Goal: Information Seeking & Learning: Learn about a topic

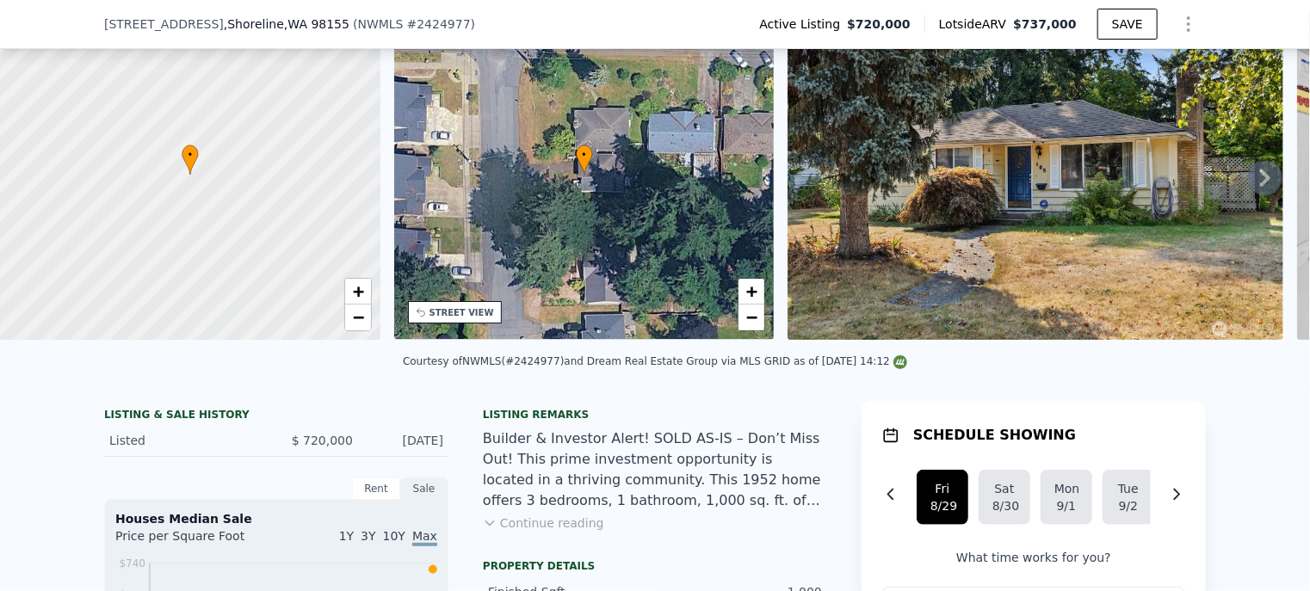
scroll to position [165, 0]
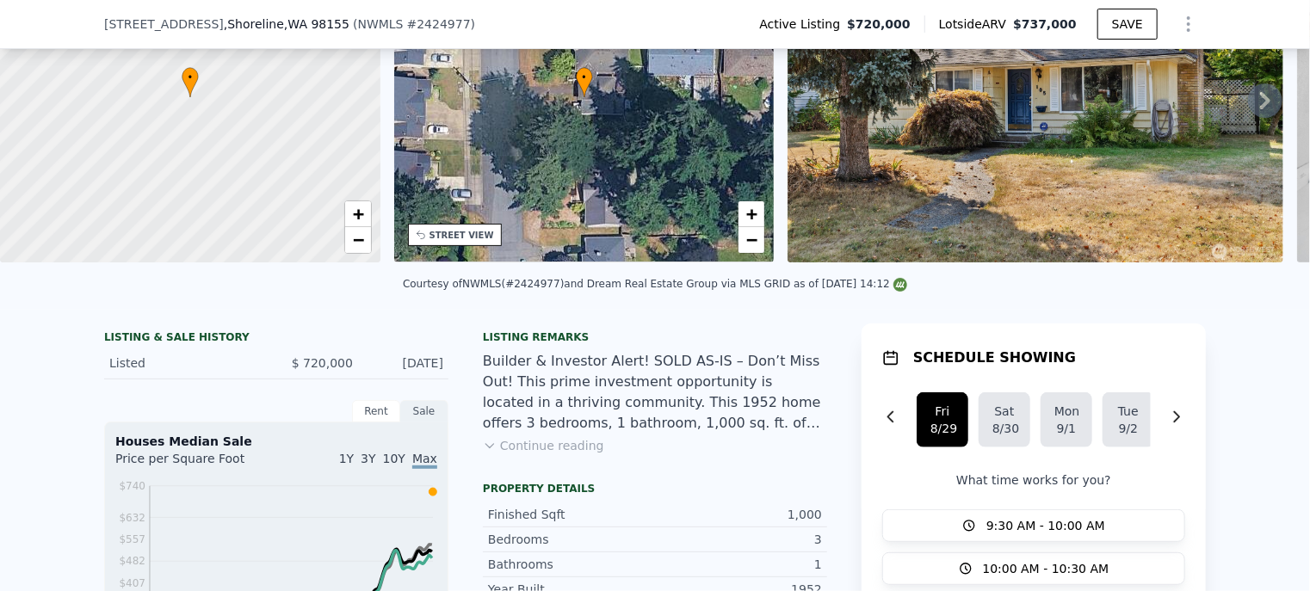
click at [554, 455] on button "Continue reading" at bounding box center [543, 445] width 121 height 17
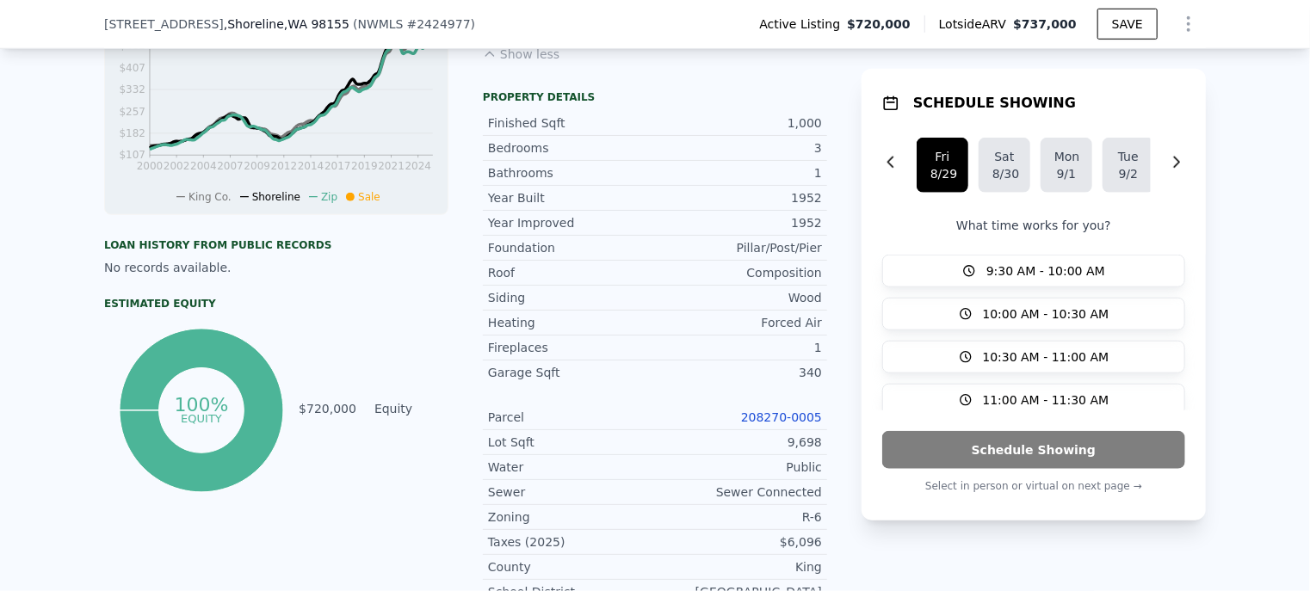
scroll to position [682, 0]
click at [771, 410] on link "208270-0005" at bounding box center [781, 417] width 81 height 14
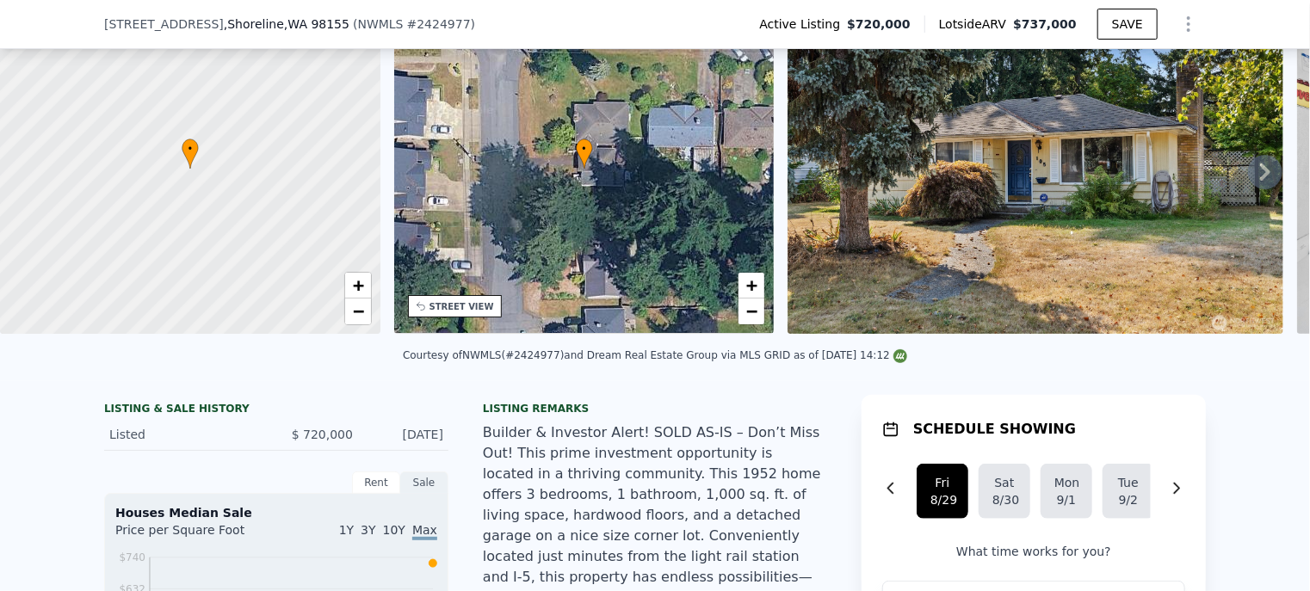
scroll to position [79, 0]
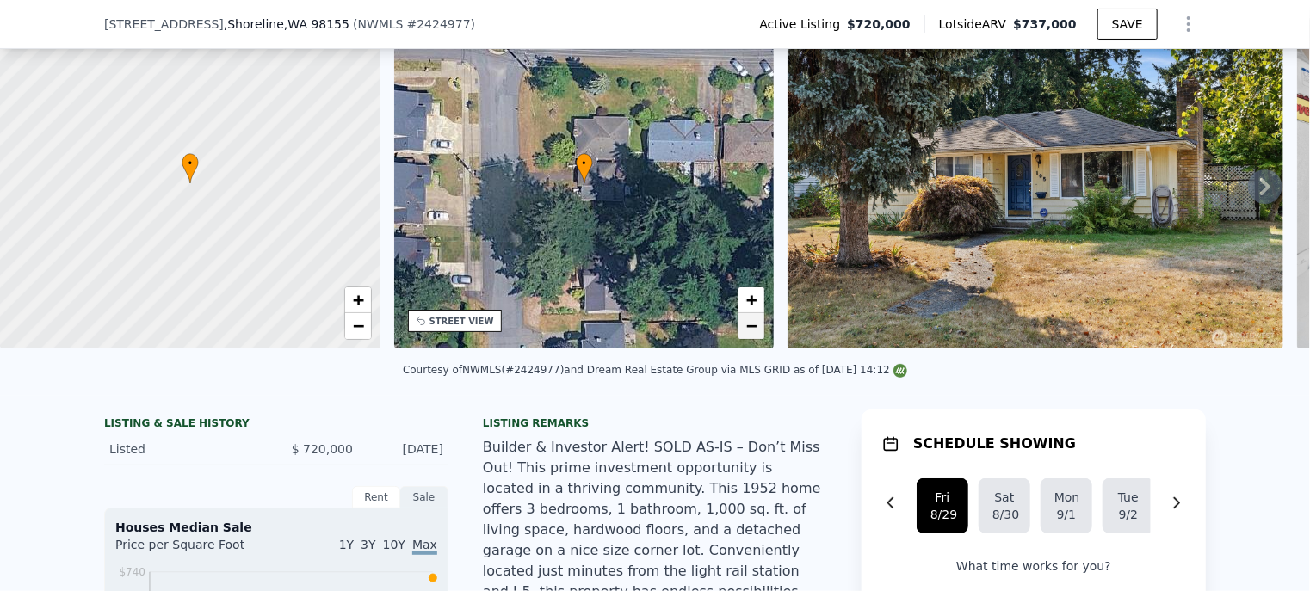
click at [753, 333] on span "−" at bounding box center [751, 326] width 11 height 22
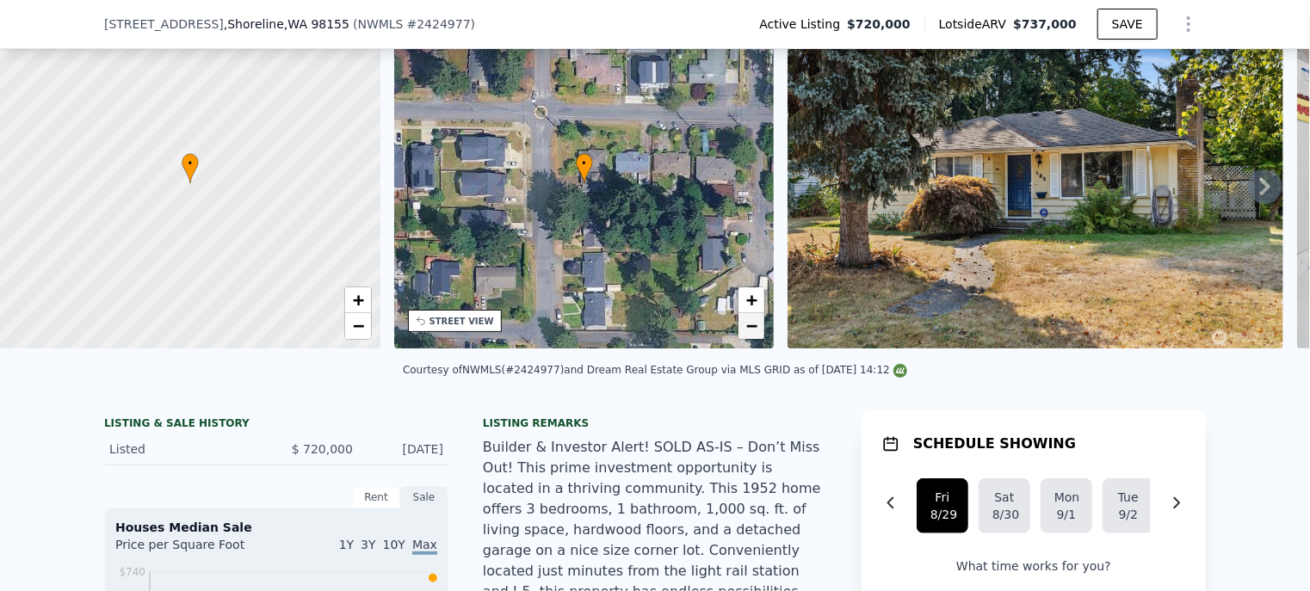
click at [753, 333] on span "−" at bounding box center [751, 326] width 11 height 22
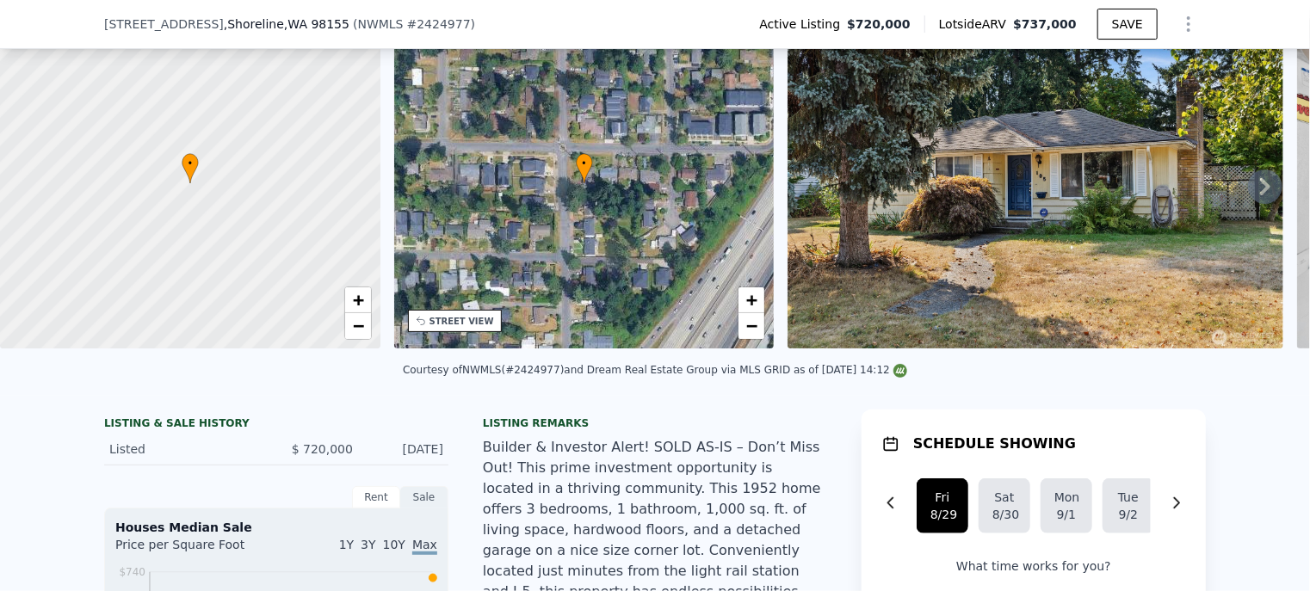
click at [482, 321] on div "STREET VIEW" at bounding box center [462, 321] width 65 height 13
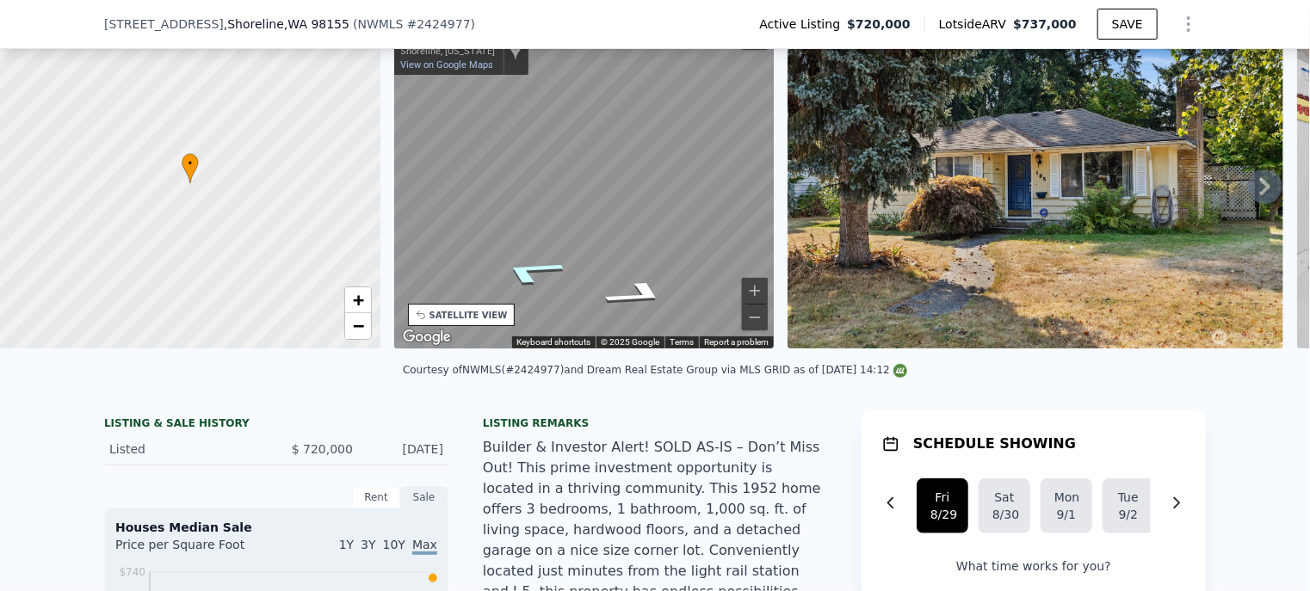
click at [526, 278] on icon "Go North, 1st Ave NE" at bounding box center [531, 272] width 122 height 40
click at [527, 271] on icon "Go North, 1st Ave NE" at bounding box center [531, 271] width 123 height 40
click at [534, 268] on icon "Go North, NE 180th St" at bounding box center [542, 268] width 129 height 39
click at [628, 263] on icon "Go East, NE 180th St" at bounding box center [624, 267] width 129 height 39
click at [628, 263] on icon "Go East, NE 180th St" at bounding box center [621, 267] width 129 height 38
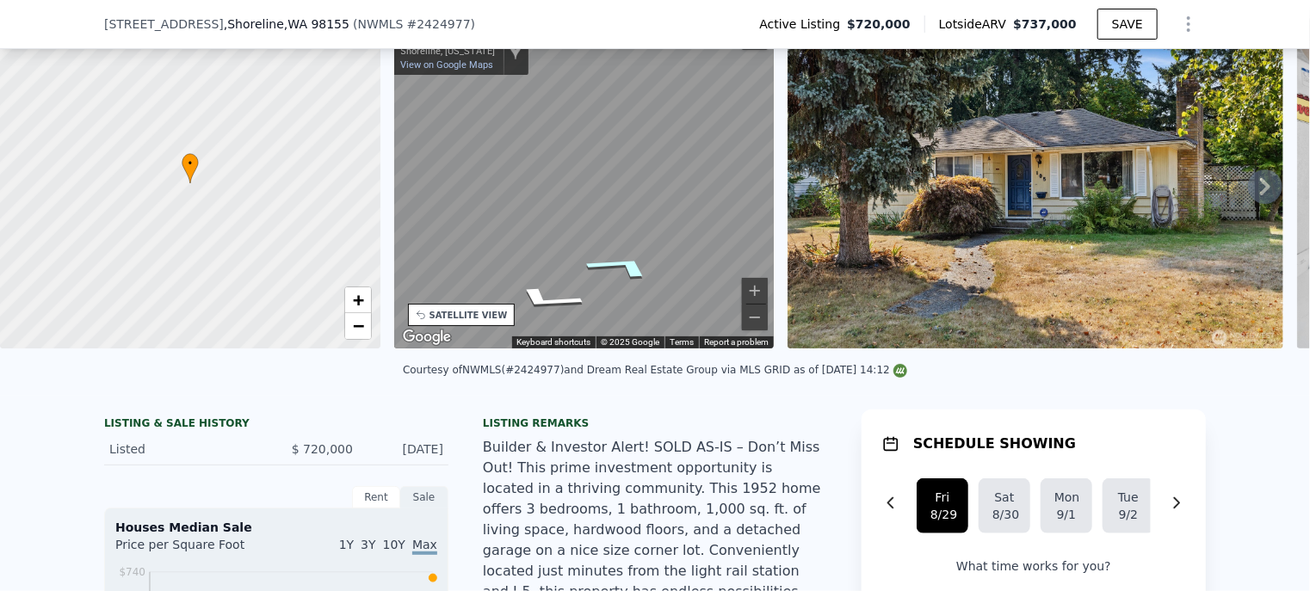
click at [628, 263] on icon "Go East, NE 180th St" at bounding box center [621, 267] width 129 height 38
click at [623, 251] on icon "Go East, NE 180th St" at bounding box center [608, 255] width 125 height 35
click at [623, 252] on icon "Go East, NE 180th St" at bounding box center [608, 255] width 125 height 35
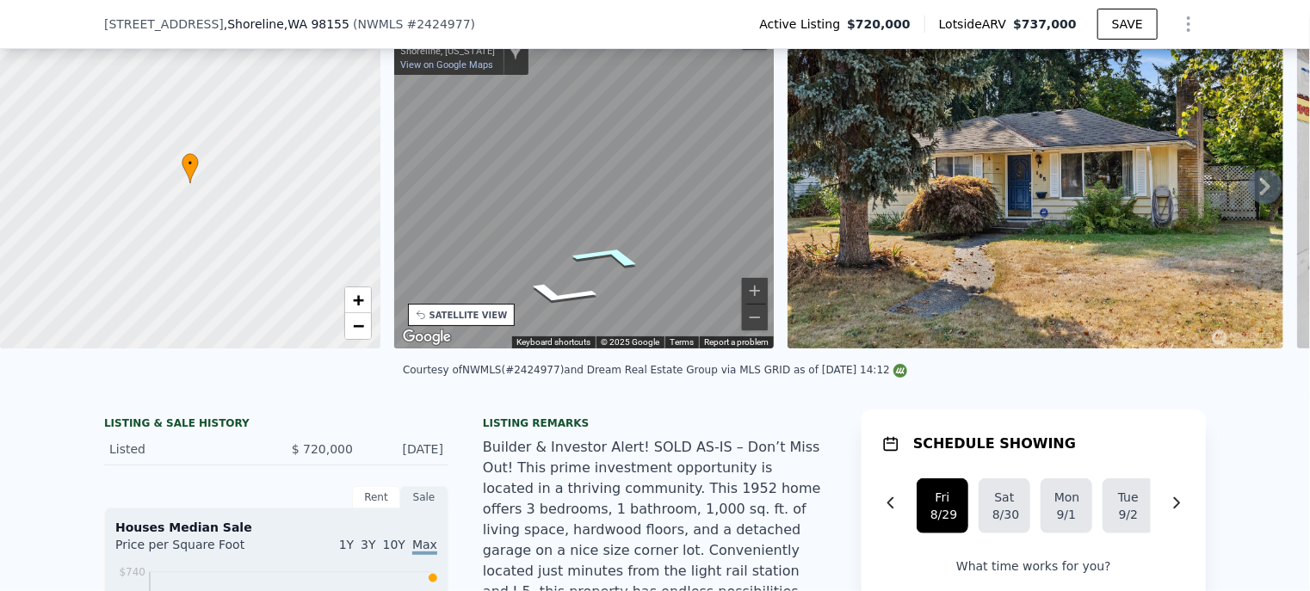
click at [622, 252] on icon "Go East, NE 180th St" at bounding box center [609, 255] width 125 height 35
click at [622, 252] on icon "Go East, NE 180th St" at bounding box center [602, 255] width 121 height 33
click at [622, 252] on icon "Go East, NE 180th St" at bounding box center [608, 255] width 125 height 35
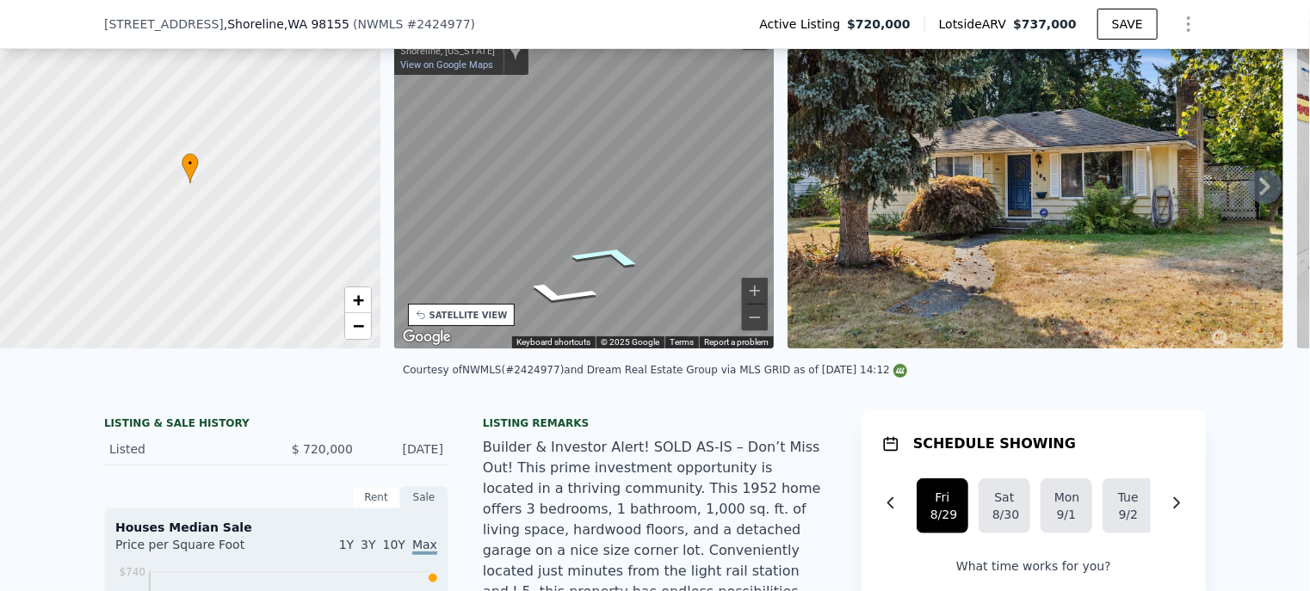
click at [622, 252] on icon "Go East, NE 180th St" at bounding box center [608, 255] width 125 height 35
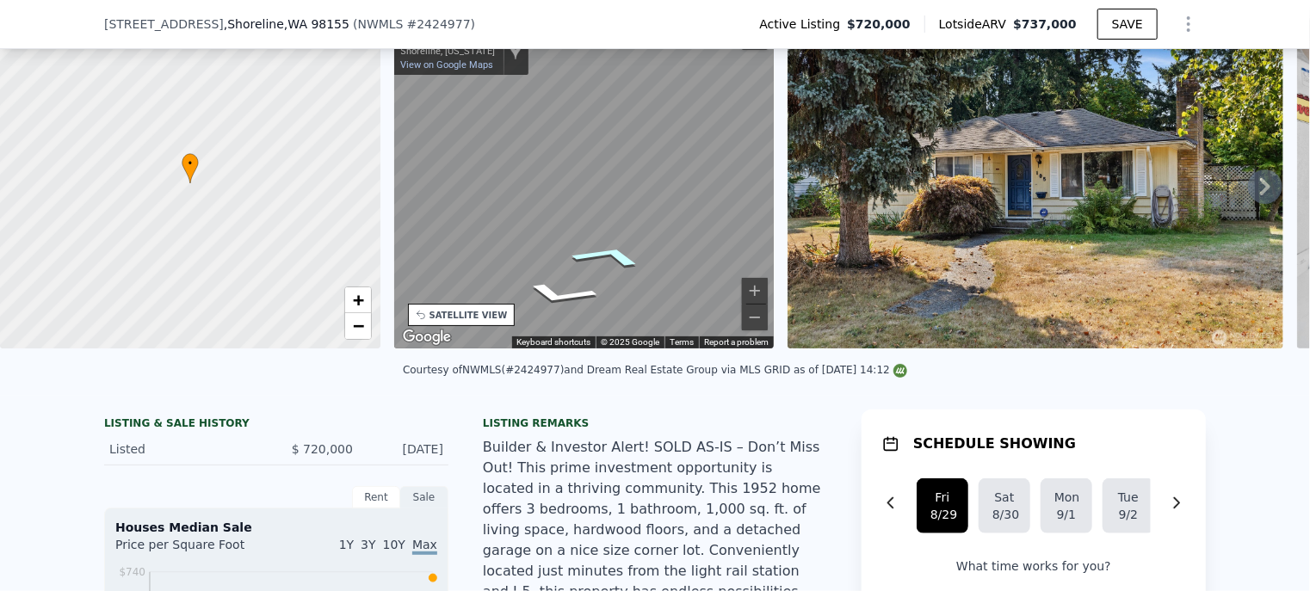
click at [622, 252] on icon "Go East, NE 180th St" at bounding box center [608, 255] width 125 height 35
click at [622, 252] on icon "Go East, NE 180th St" at bounding box center [609, 255] width 125 height 35
click at [635, 265] on icon "Go West, NE 180th St" at bounding box center [634, 259] width 125 height 41
click at [637, 256] on icon "Go West, NE 180th St" at bounding box center [636, 258] width 124 height 41
click at [656, 267] on icon "Go West, NE 180th St" at bounding box center [647, 266] width 96 height 38
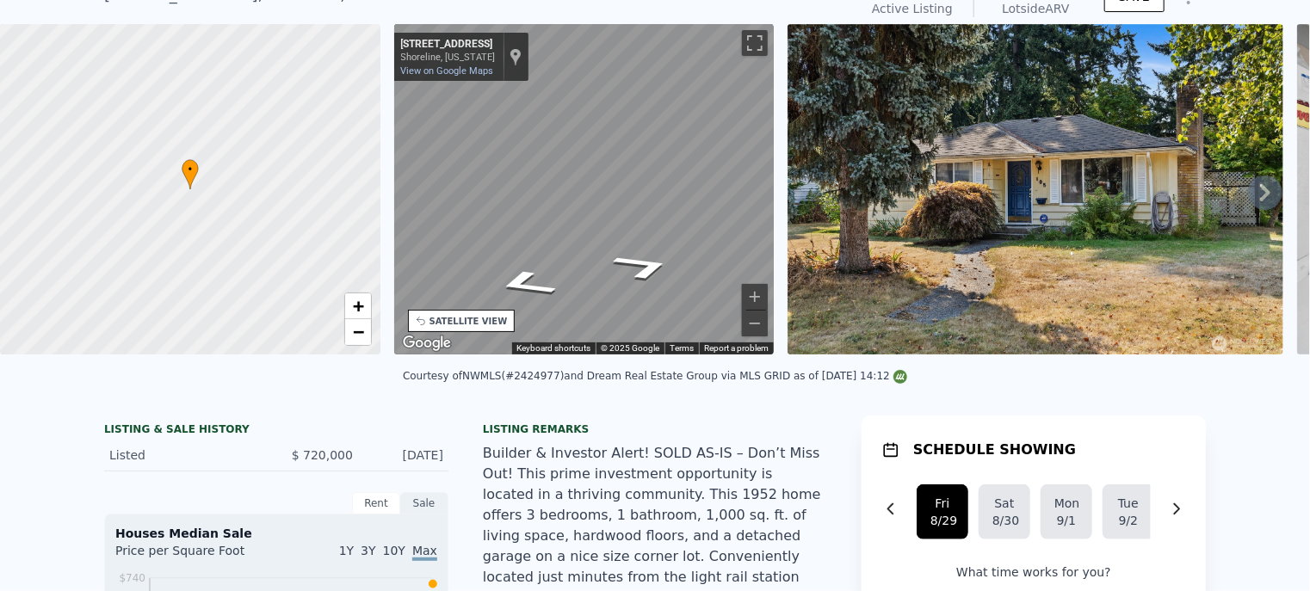
scroll to position [0, 0]
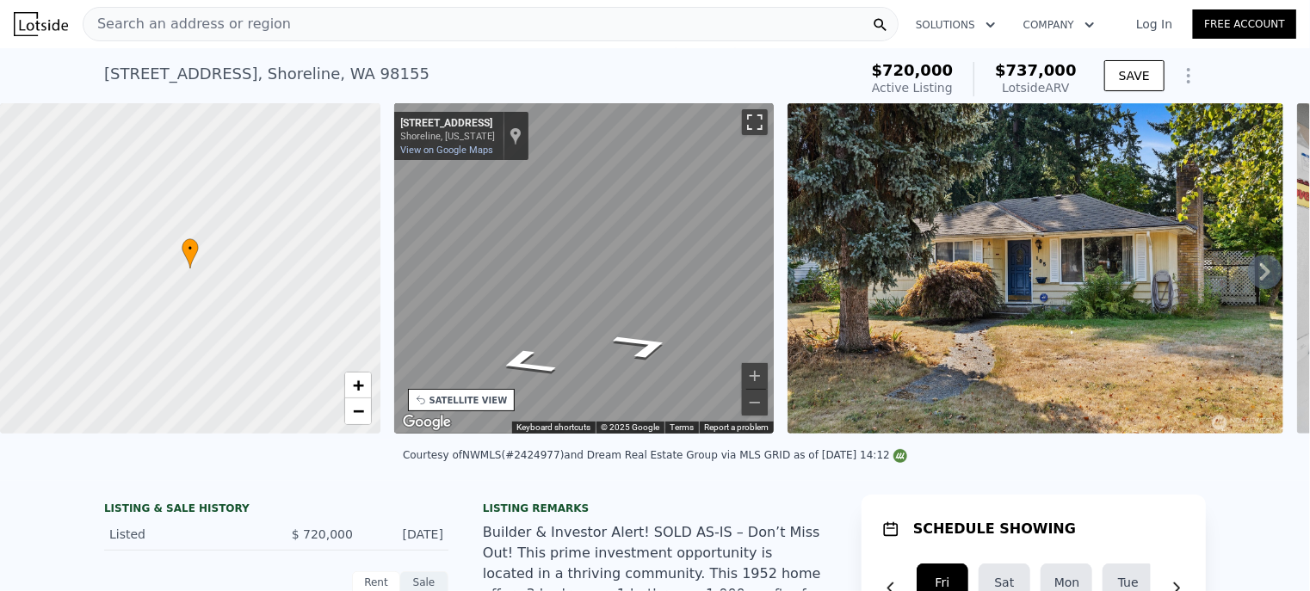
click at [751, 127] on button "Toggle fullscreen view" at bounding box center [755, 122] width 26 height 26
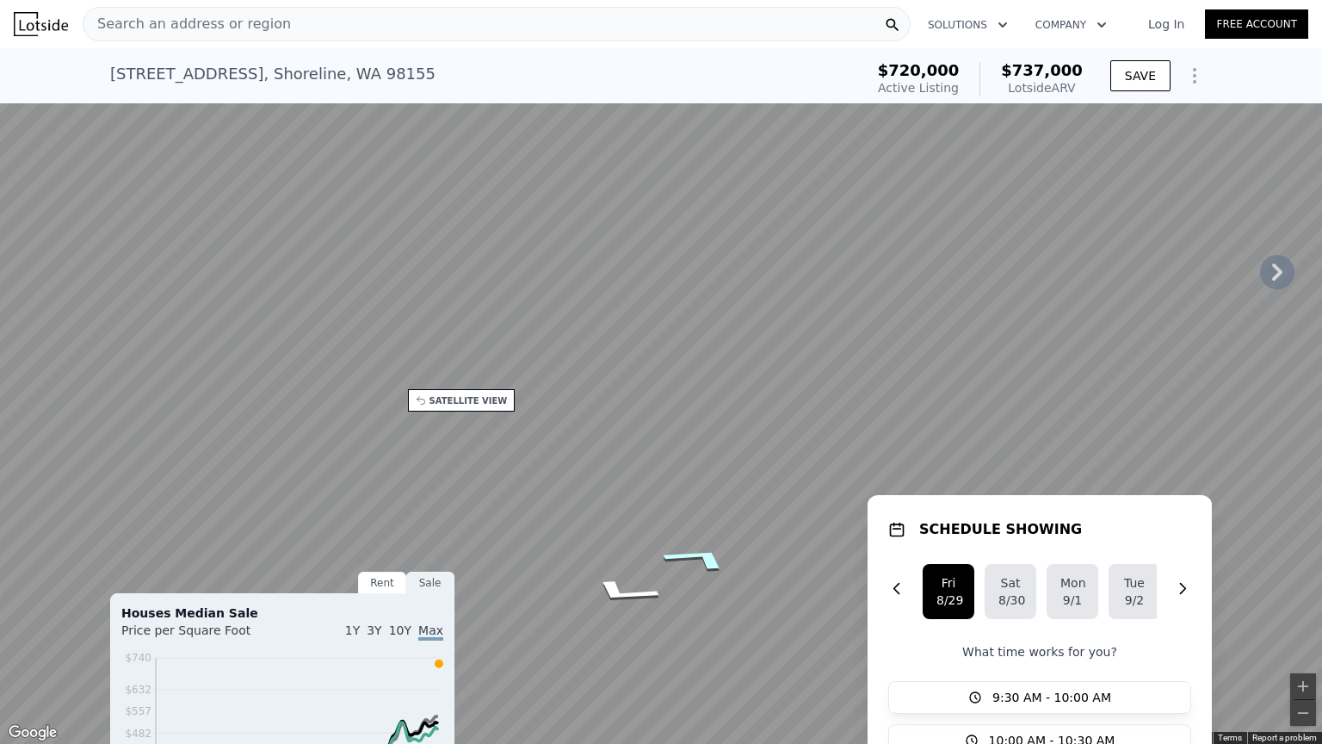
click at [713, 560] on icon "Go East, NE 180th St" at bounding box center [699, 558] width 129 height 40
click at [678, 554] on icon "Go East, NE 180th St" at bounding box center [686, 562] width 126 height 35
click at [690, 558] on icon "Go East, NE 180th St" at bounding box center [687, 562] width 126 height 35
click at [694, 563] on icon "Go East, NE 180th St" at bounding box center [674, 562] width 117 height 31
click at [607, 523] on icon "Go Northeast, 3rd Ave NE" at bounding box center [596, 519] width 79 height 37
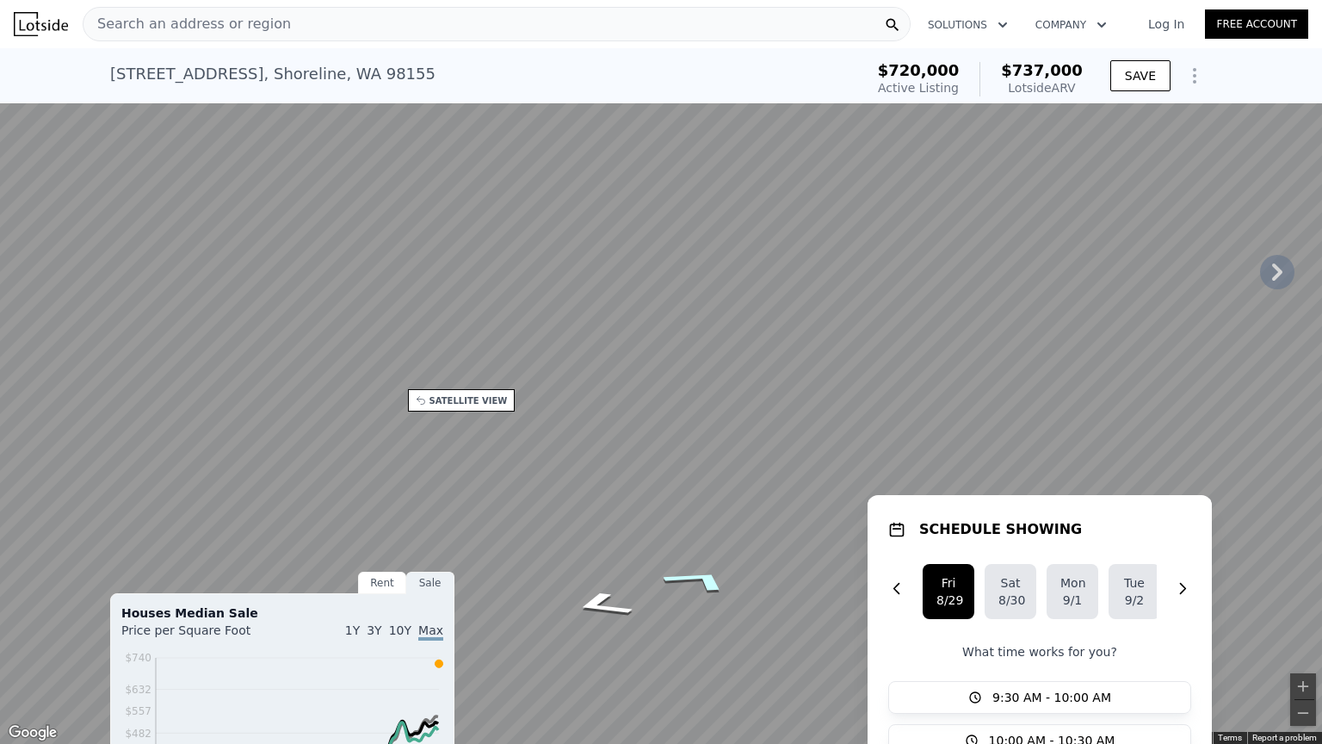
click at [713, 591] on icon "Go North, 3rd Ave NE" at bounding box center [699, 579] width 129 height 38
click at [713, 591] on icon "Go North, 3rd Ave NE" at bounding box center [689, 577] width 127 height 35
click at [701, 582] on icon "Go North, 3rd Ave NE" at bounding box center [689, 577] width 127 height 35
click at [641, 526] on icon "Go North, 3rd Ave NE" at bounding box center [607, 523] width 121 height 45
click at [610, 526] on icon "Go North, 3rd Ave NE" at bounding box center [607, 523] width 121 height 45
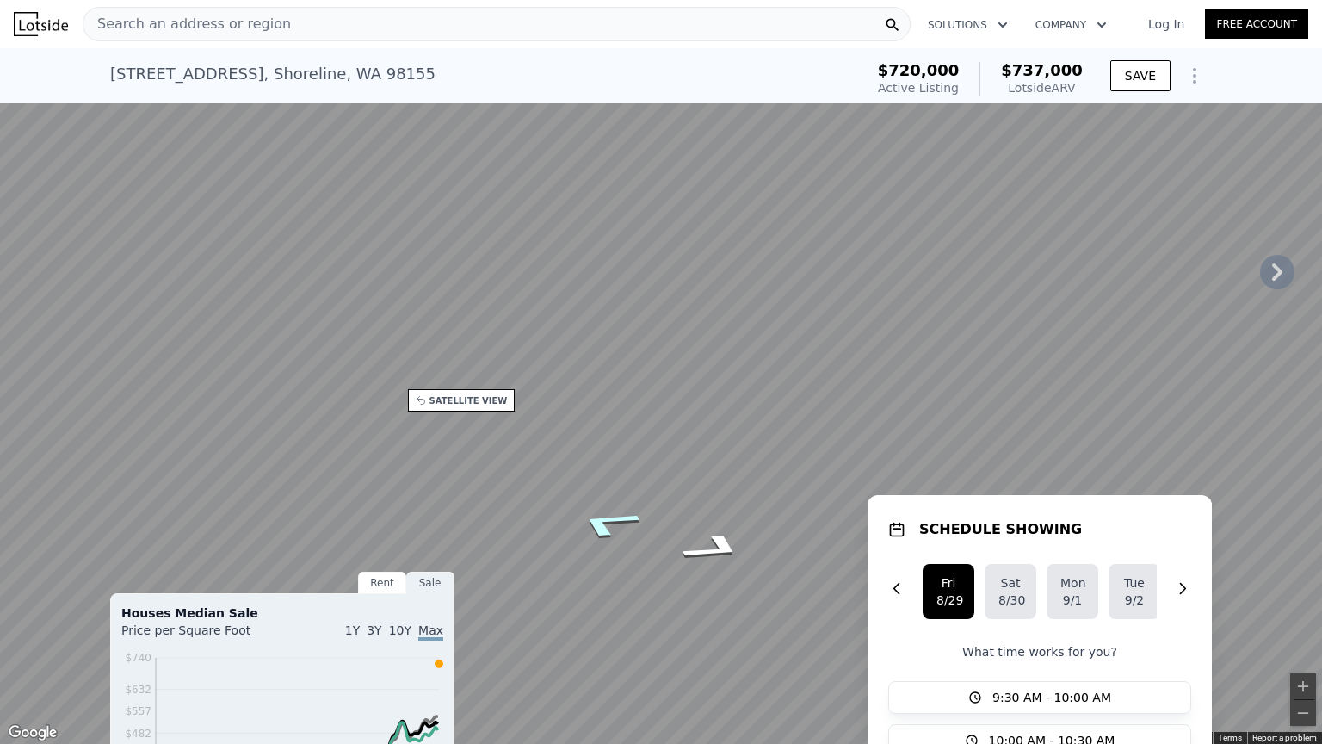
click at [610, 526] on icon "Go North, 3rd Ave NE" at bounding box center [607, 523] width 121 height 45
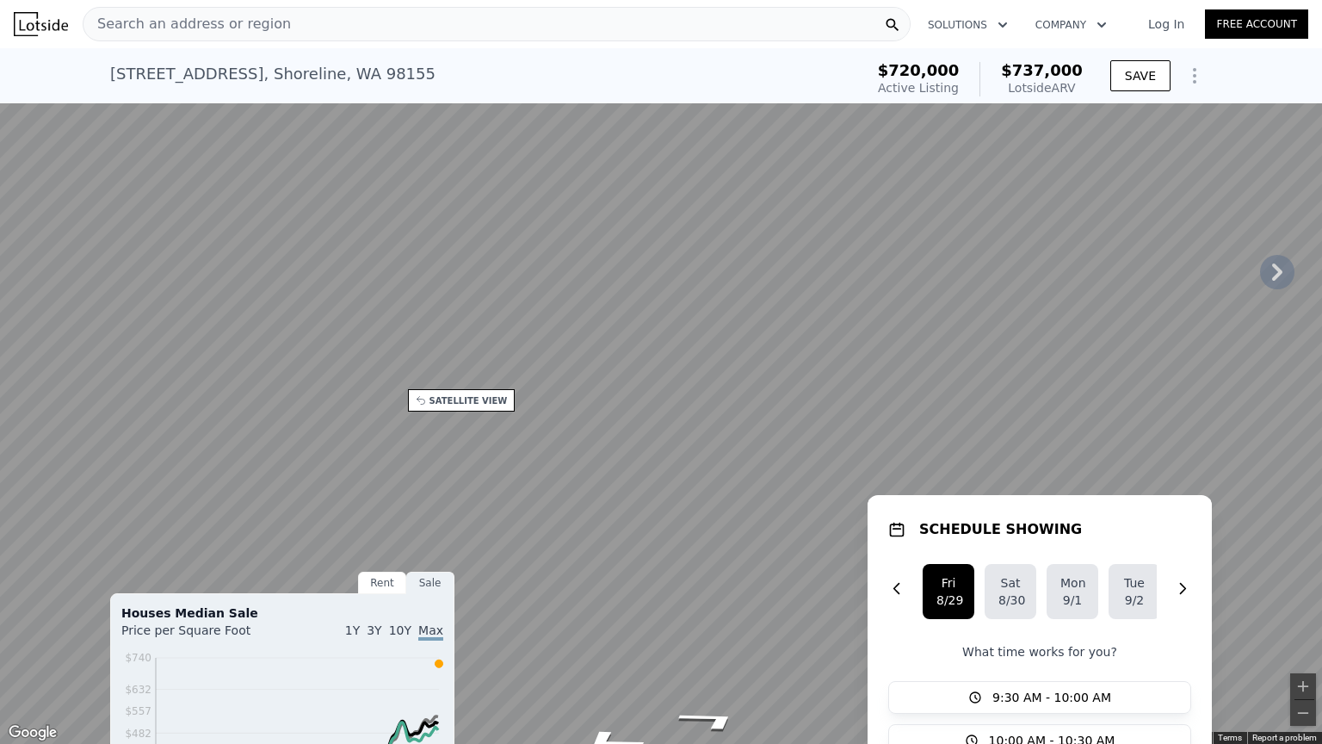
click at [1303, 21] on button "Toggle fullscreen view" at bounding box center [1304, 19] width 26 height 26
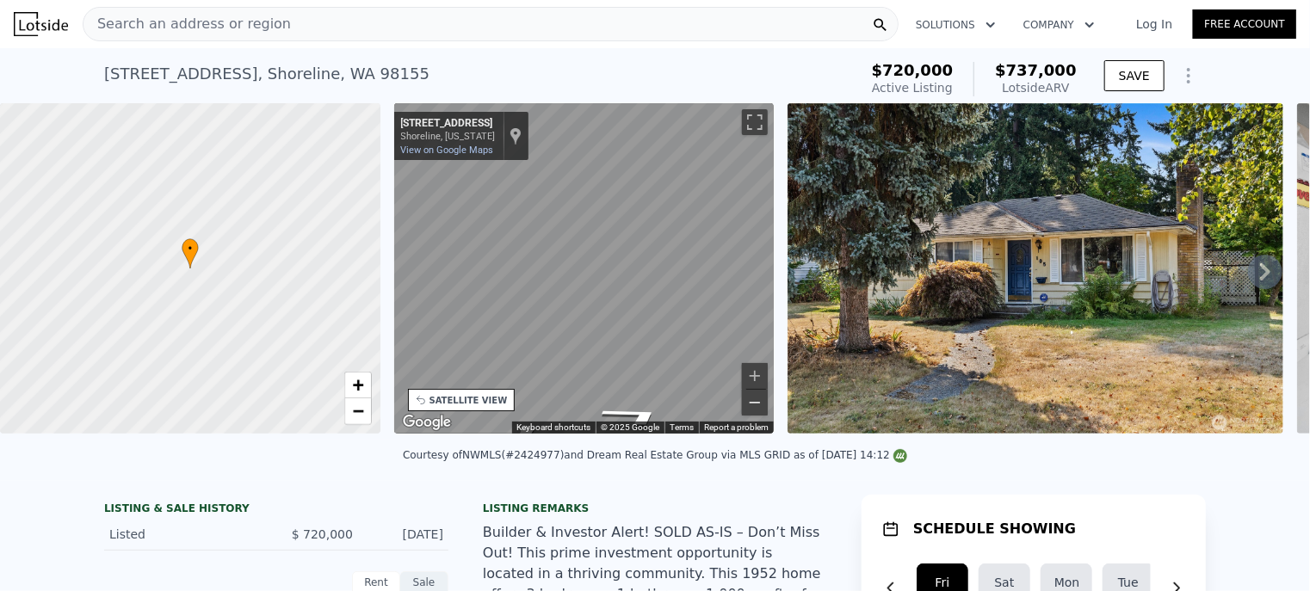
click at [750, 402] on button "Zoom out" at bounding box center [755, 403] width 26 height 26
click at [456, 396] on div "SATELLITE VIEW" at bounding box center [469, 400] width 78 height 13
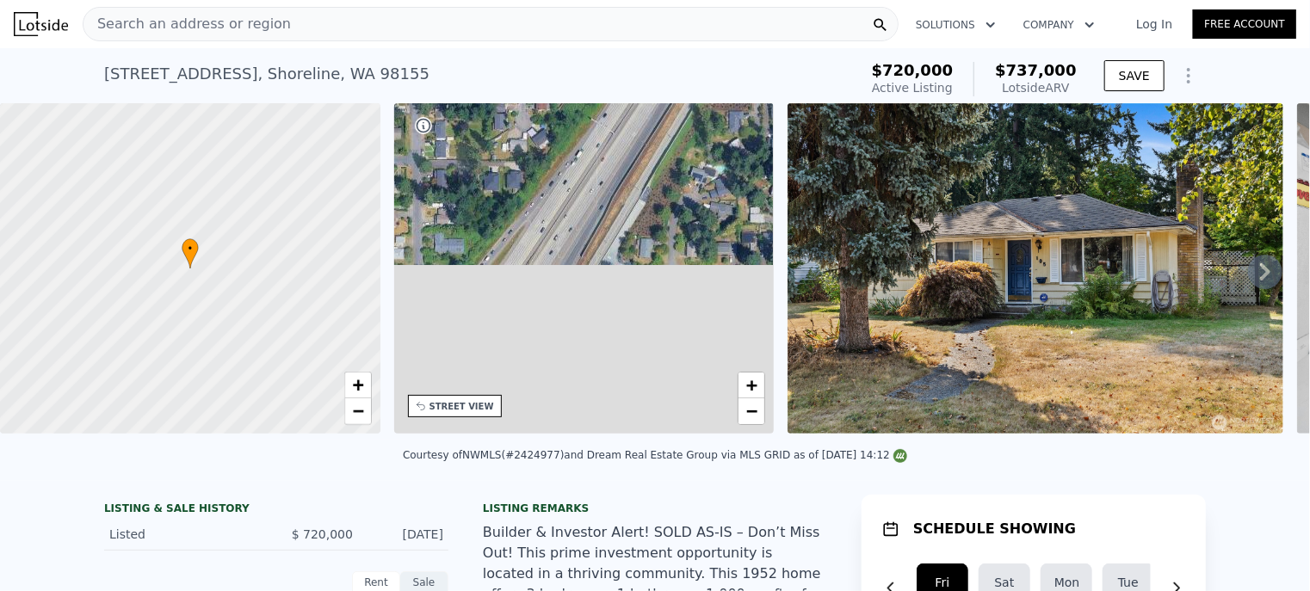
drag, startPoint x: 585, startPoint y: 244, endPoint x: 694, endPoint y: 209, distance: 113.8
click at [694, 209] on div "• + −" at bounding box center [584, 268] width 381 height 331
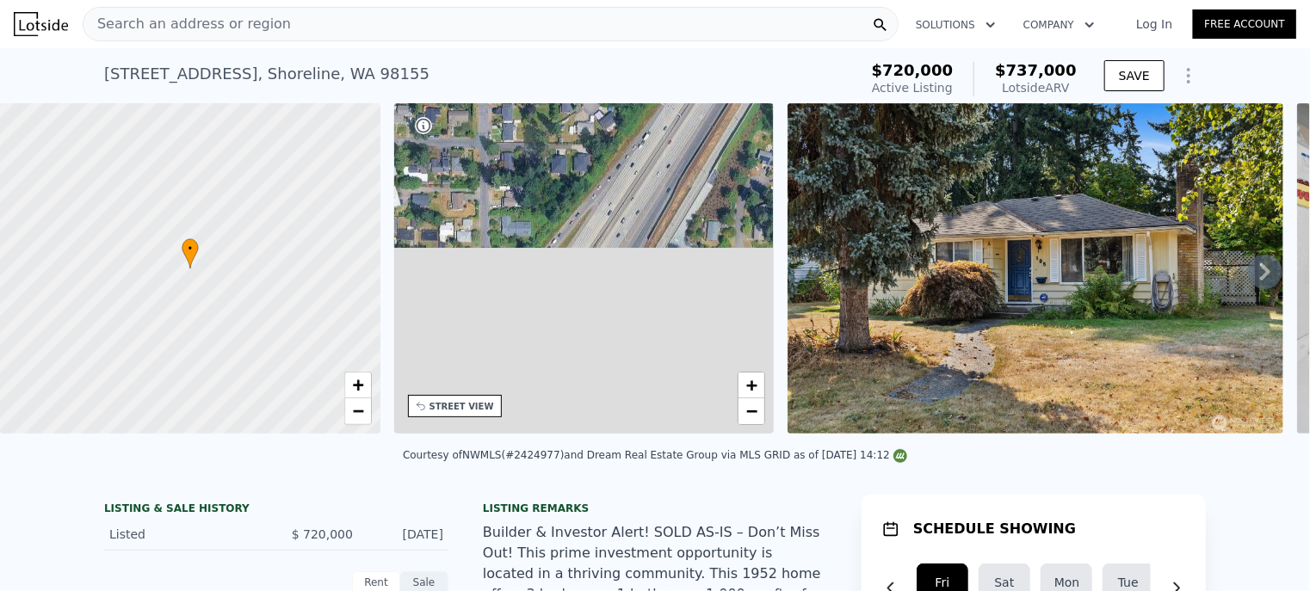
drag, startPoint x: 534, startPoint y: 226, endPoint x: 615, endPoint y: 241, distance: 82.4
click at [615, 241] on div "• + −" at bounding box center [584, 268] width 381 height 331
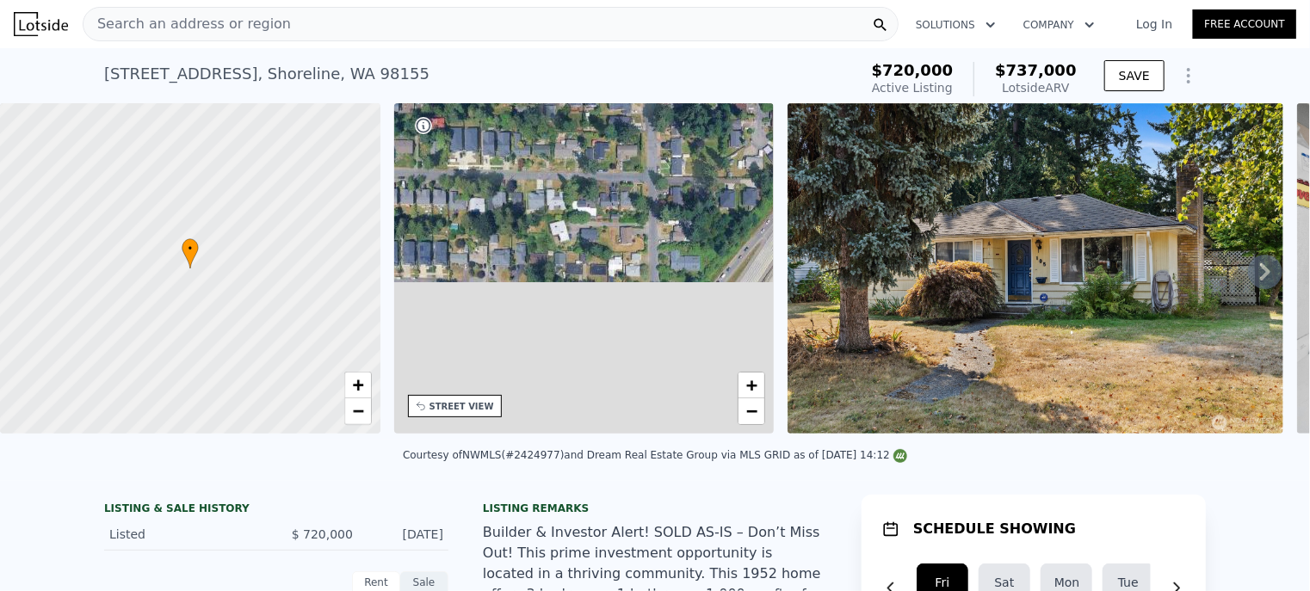
drag, startPoint x: 523, startPoint y: 223, endPoint x: 642, endPoint y: 258, distance: 123.9
click at [642, 258] on div "• + −" at bounding box center [584, 268] width 381 height 331
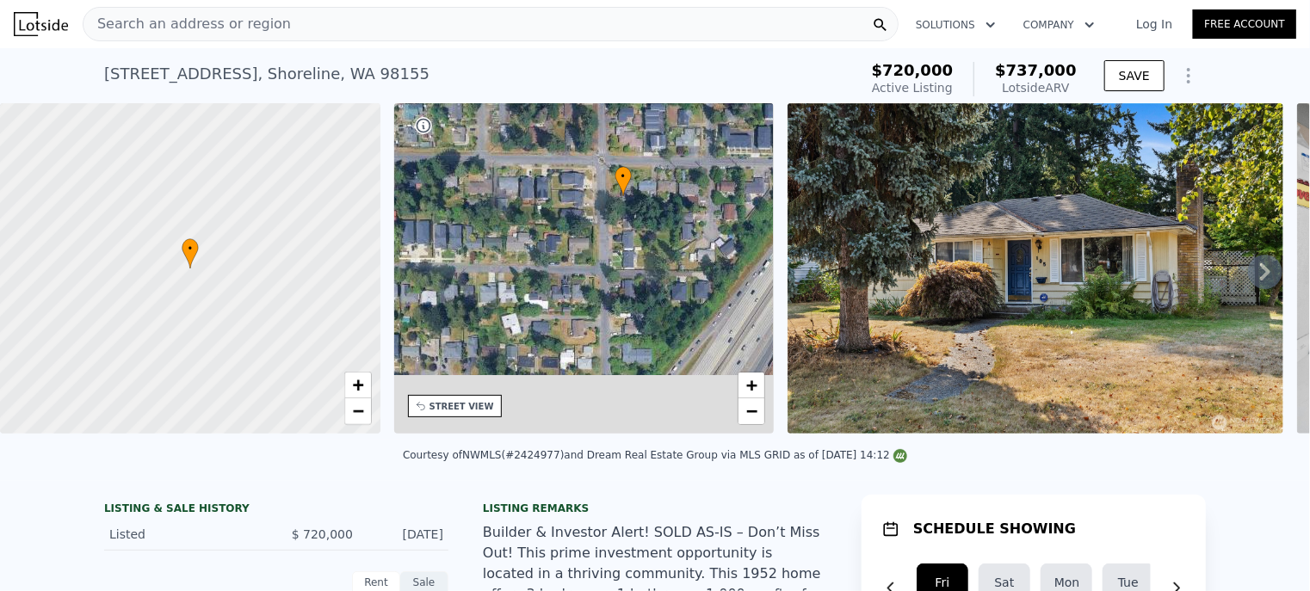
drag, startPoint x: 667, startPoint y: 220, endPoint x: 587, endPoint y: 298, distance: 111.4
click at [587, 298] on div "• + −" at bounding box center [584, 268] width 381 height 331
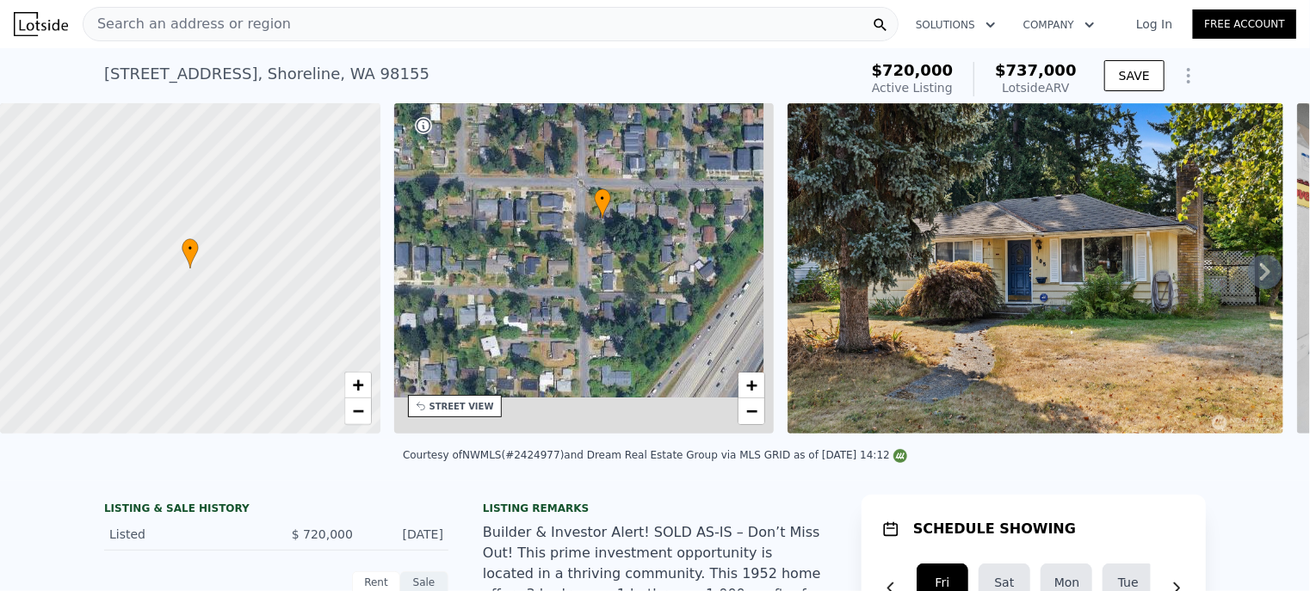
drag, startPoint x: 660, startPoint y: 230, endPoint x: 629, endPoint y: 264, distance: 46.3
click at [629, 264] on div "• + −" at bounding box center [584, 268] width 381 height 331
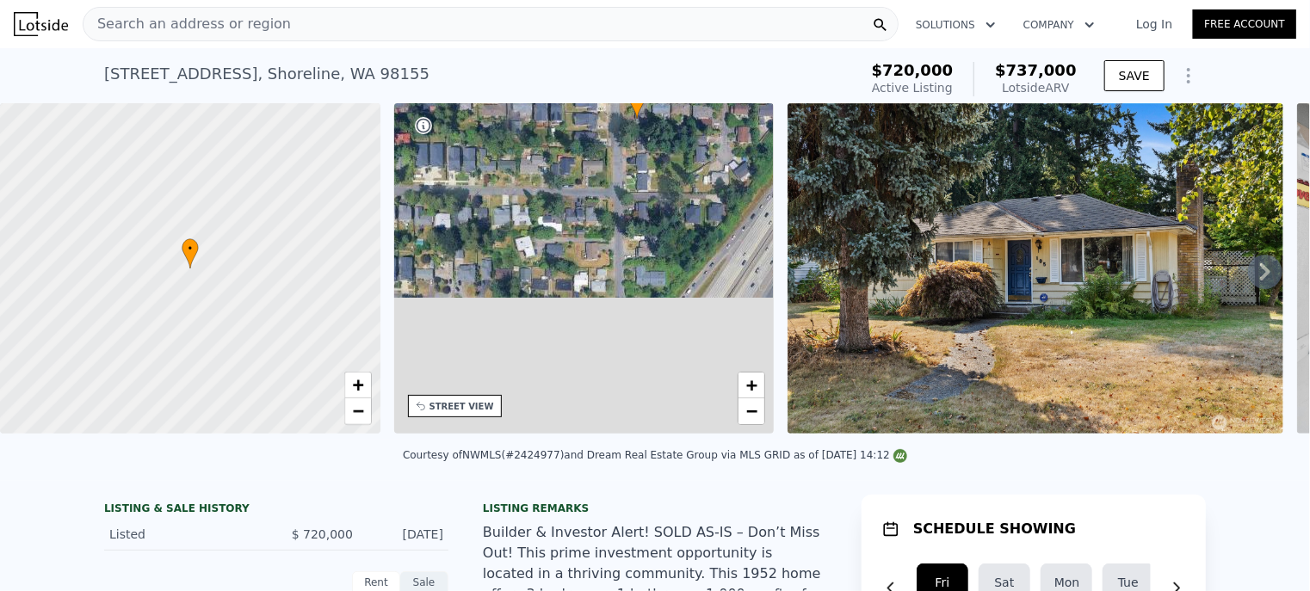
drag, startPoint x: 606, startPoint y: 337, endPoint x: 652, endPoint y: 224, distance: 121.7
click at [652, 224] on div "• + −" at bounding box center [584, 268] width 381 height 331
click at [752, 395] on span "+" at bounding box center [751, 386] width 11 height 22
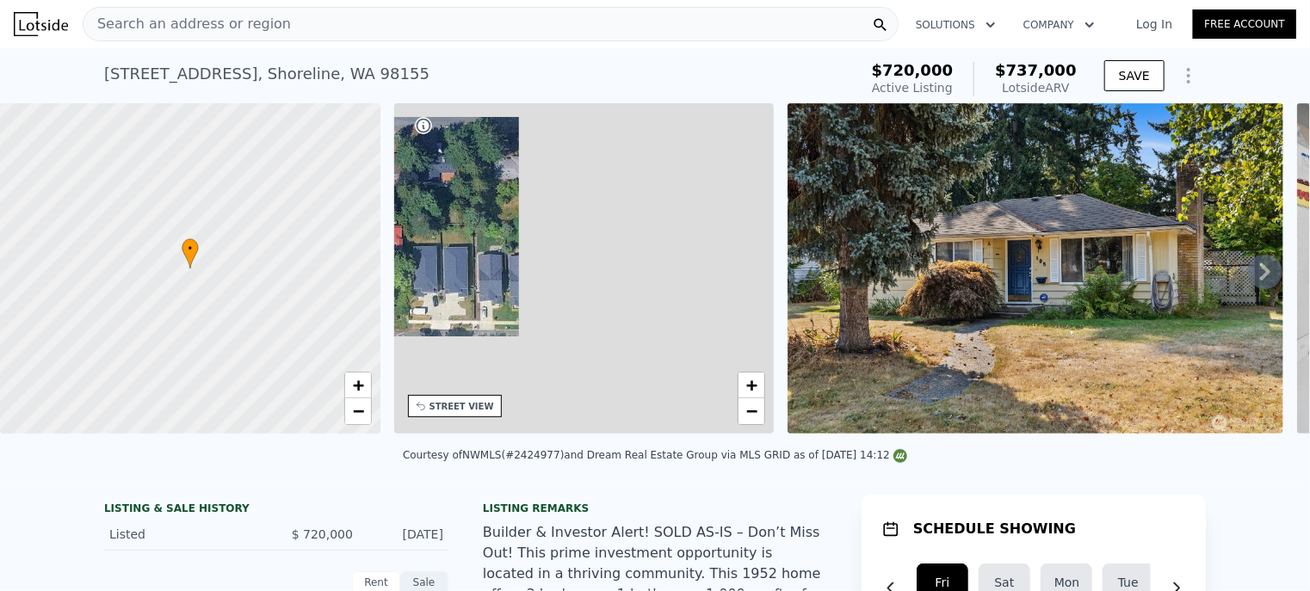
drag, startPoint x: 518, startPoint y: 241, endPoint x: 494, endPoint y: 304, distance: 67.3
click at [494, 304] on div "• + −" at bounding box center [584, 268] width 381 height 331
click at [753, 416] on span "−" at bounding box center [751, 411] width 11 height 22
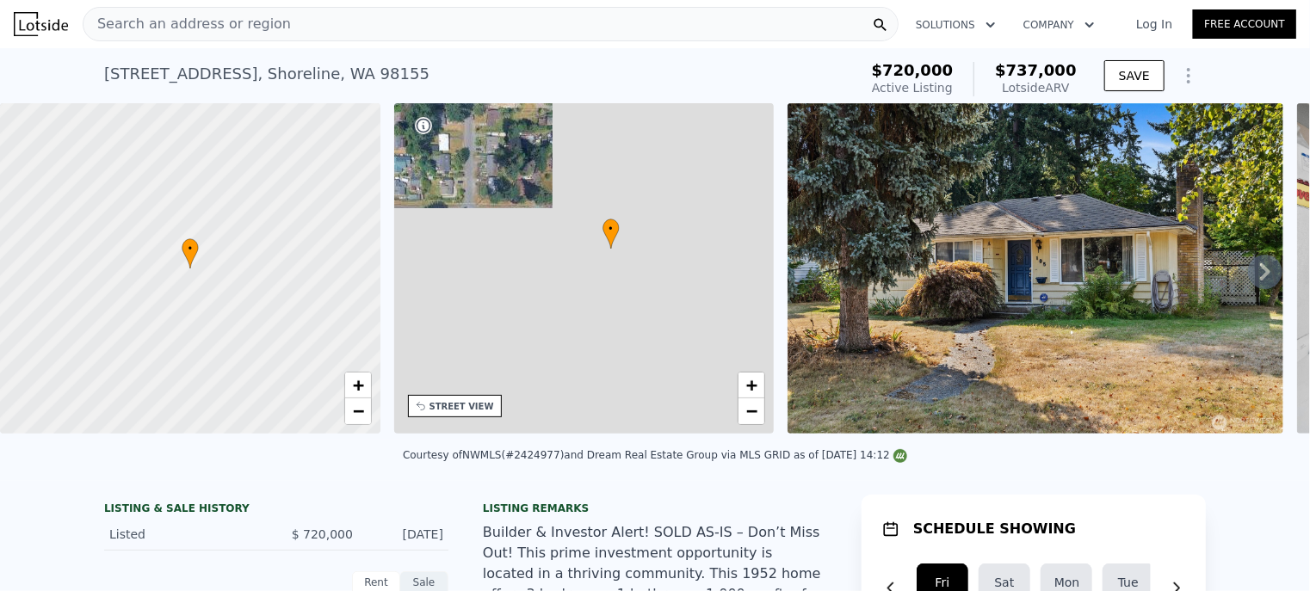
drag, startPoint x: 705, startPoint y: 241, endPoint x: 688, endPoint y: 346, distance: 106.4
click at [688, 346] on div "• + −" at bounding box center [584, 268] width 381 height 331
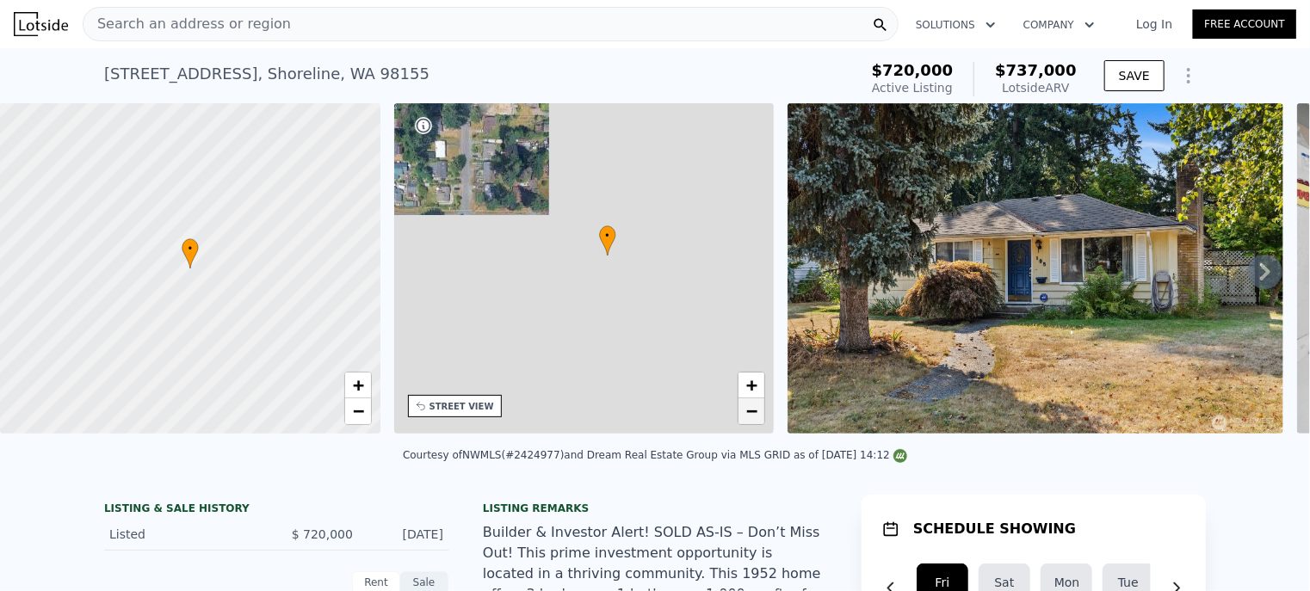
click at [751, 413] on span "−" at bounding box center [751, 411] width 11 height 22
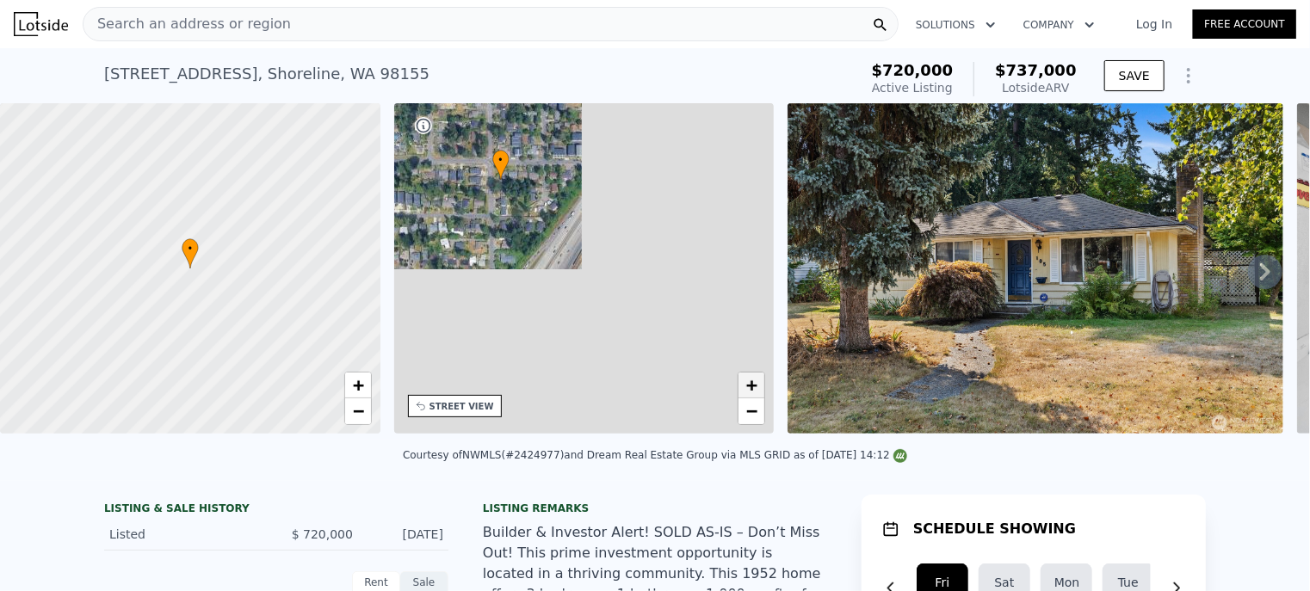
click at [752, 388] on span "+" at bounding box center [751, 386] width 11 height 22
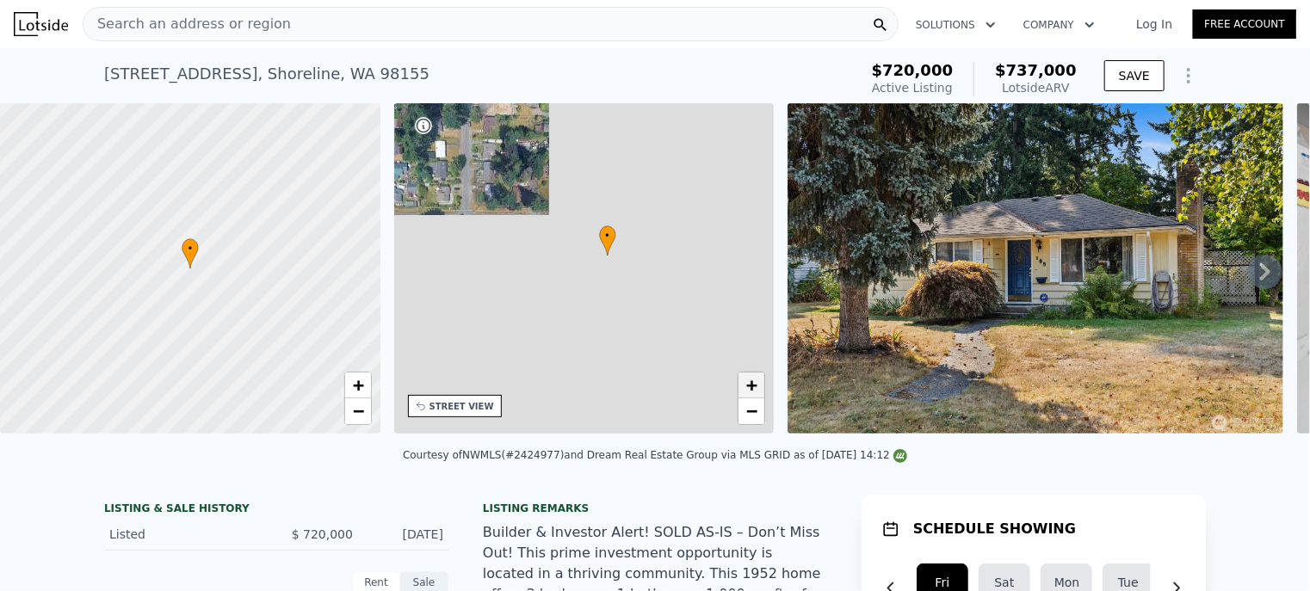
click at [752, 388] on span "+" at bounding box center [751, 386] width 11 height 22
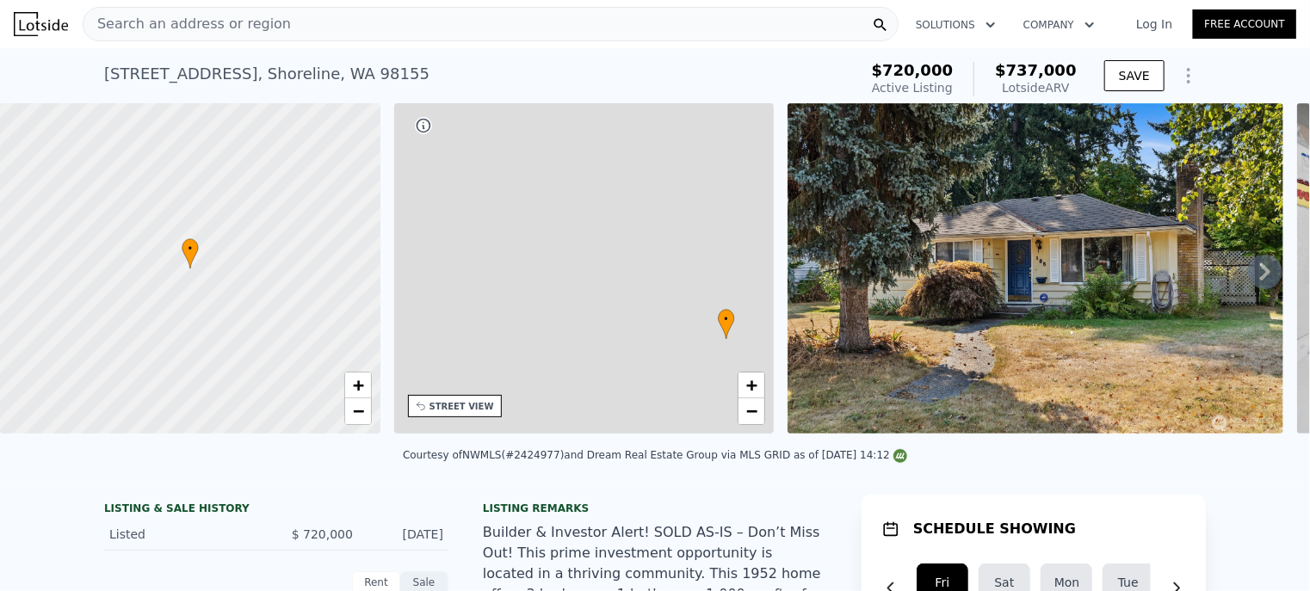
drag, startPoint x: 670, startPoint y: 331, endPoint x: 512, endPoint y: 213, distance: 196.8
click at [512, 213] on div "• + −" at bounding box center [584, 268] width 381 height 331
drag, startPoint x: 596, startPoint y: 307, endPoint x: 548, endPoint y: 253, distance: 72.0
click at [548, 253] on div "• + −" at bounding box center [584, 268] width 381 height 331
click at [478, 404] on div "STREET VIEW" at bounding box center [462, 406] width 65 height 13
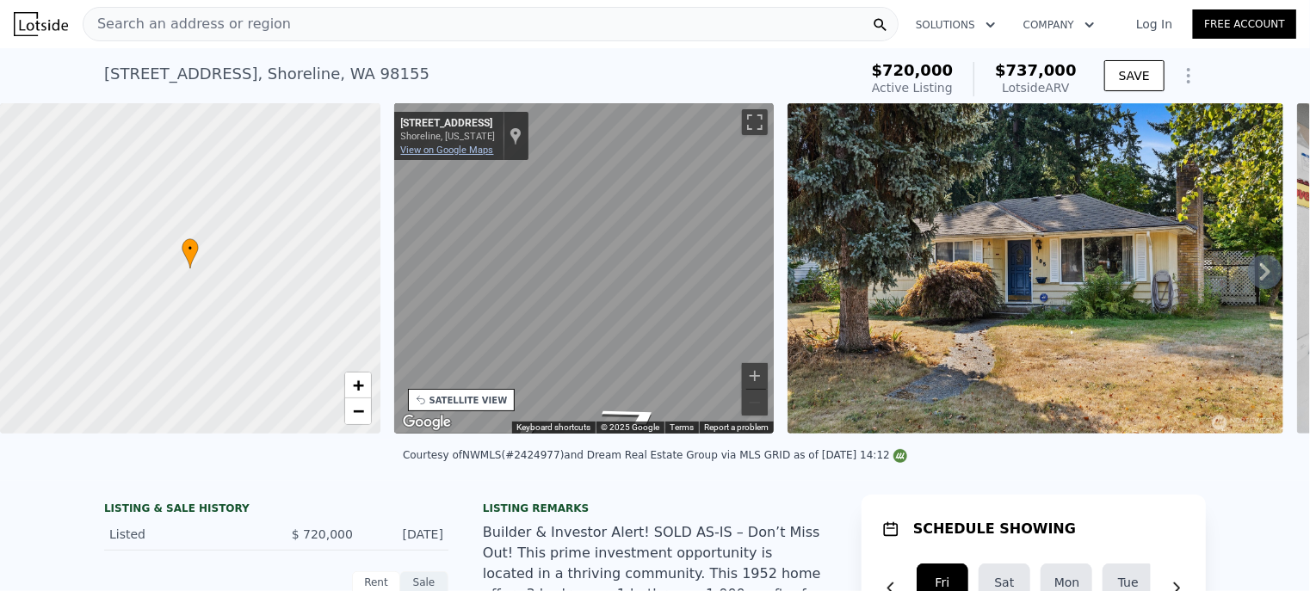
click at [463, 154] on link "View on Google Maps" at bounding box center [447, 150] width 93 height 11
